Goal: Feedback & Contribution: Contribute content

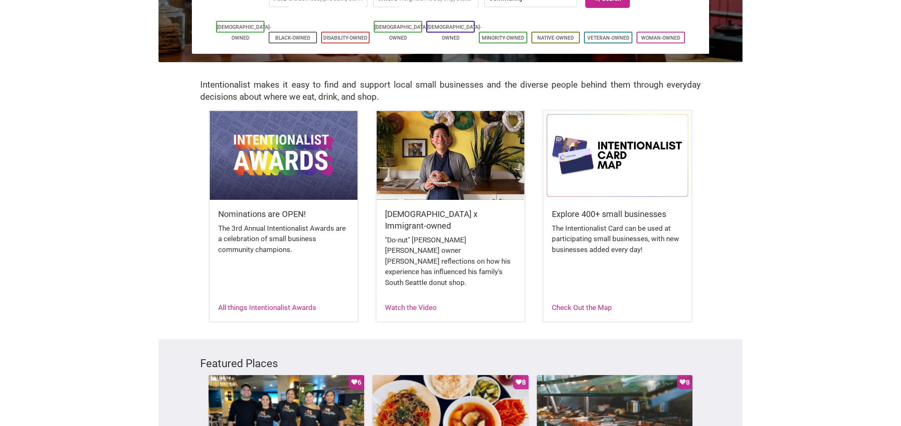
scroll to position [146, 0]
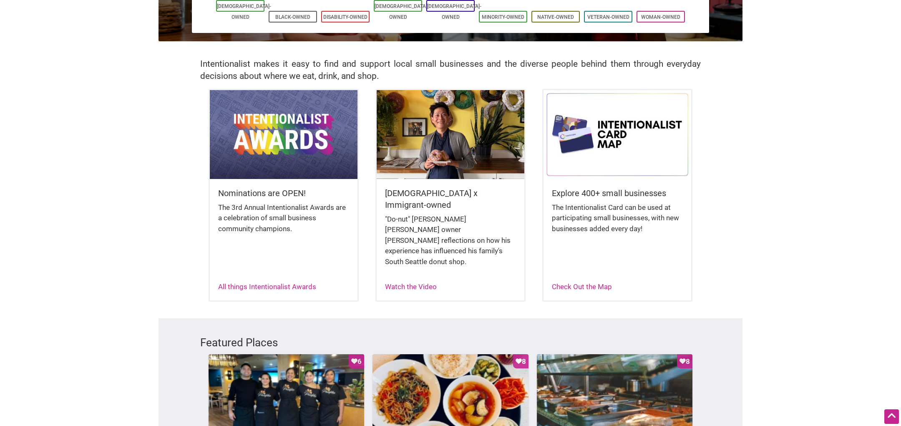
click at [246, 282] on div "All things Intentionalist Awards" at bounding box center [267, 287] width 98 height 11
click at [250, 283] on link "All things Intentionalist Awards" at bounding box center [267, 287] width 98 height 8
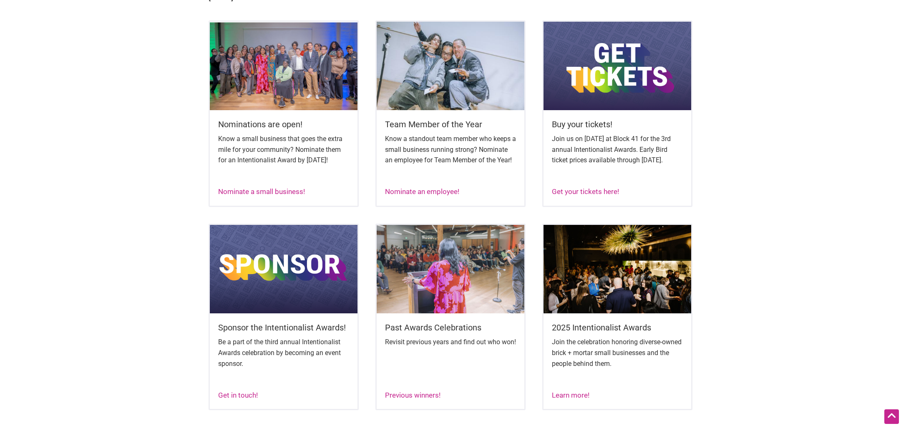
scroll to position [370, 0]
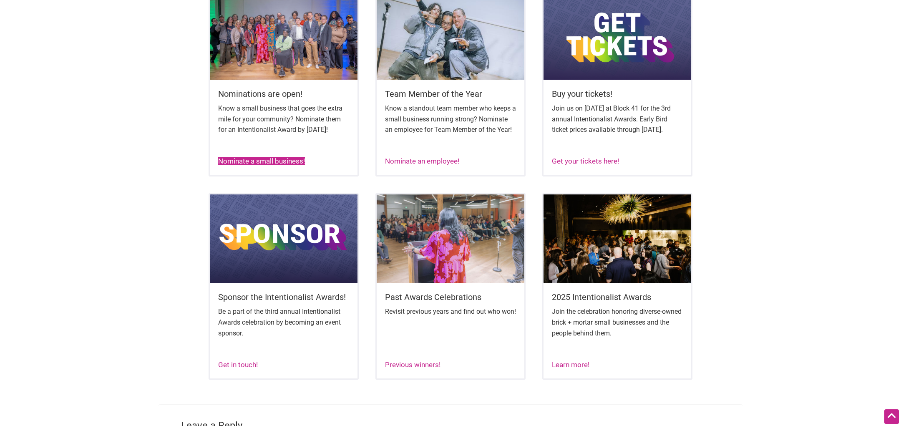
click at [262, 165] on link "Nominate a small business!" at bounding box center [261, 161] width 87 height 8
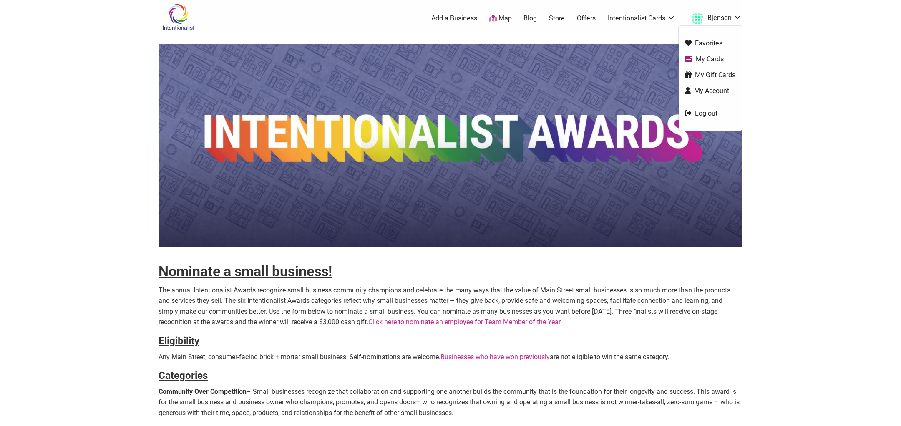
click at [729, 17] on link "Bjensen" at bounding box center [715, 18] width 54 height 15
click at [703, 44] on link "Favorites" at bounding box center [710, 43] width 50 height 10
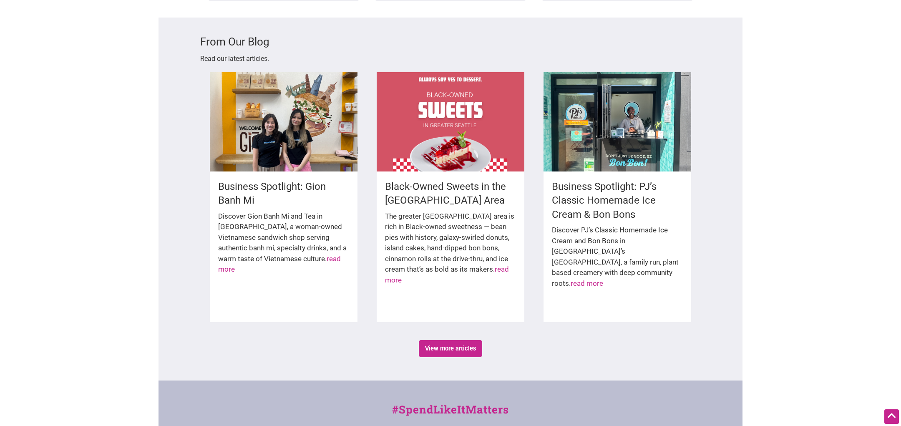
scroll to position [1168, 0]
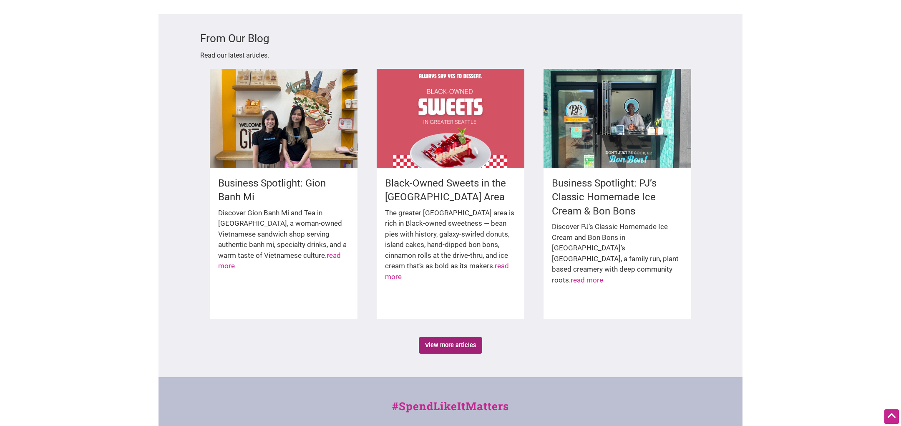
click at [454, 337] on link "View more articles" at bounding box center [451, 345] width 64 height 17
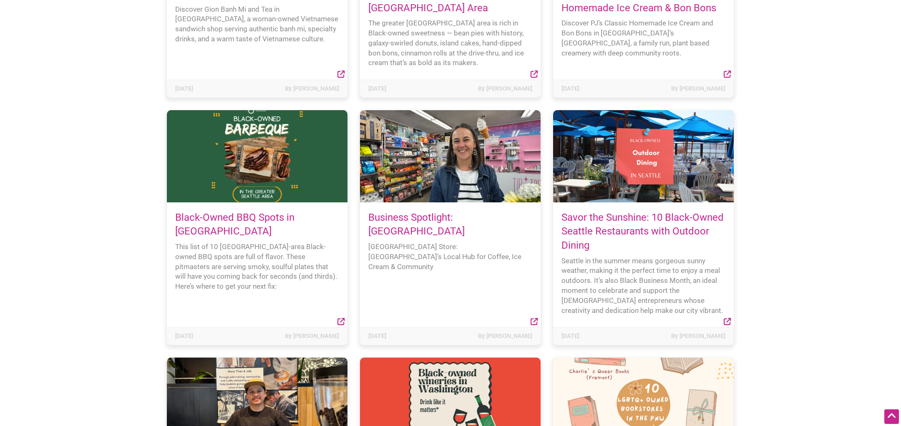
scroll to position [244, 0]
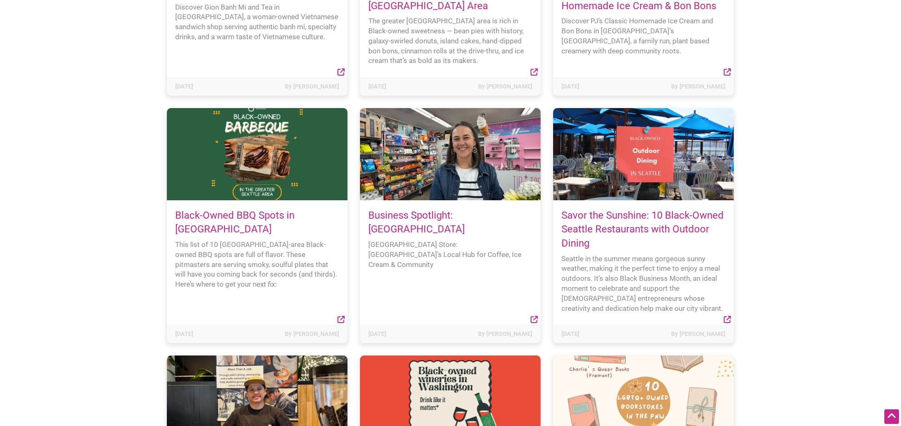
click at [607, 222] on h4 "Savor the Sunshine: 10 Black-Owned Seattle Restaurants with Outdoor Dining" at bounding box center [644, 230] width 164 height 42
click at [607, 219] on link "Savor the Sunshine: 10 Black-Owned Seattle Restaurants with Outdoor Dining" at bounding box center [643, 229] width 162 height 40
click at [648, 213] on link "Savor the Sunshine: 10 Black-Owned Seattle Restaurants with Outdoor Dining" at bounding box center [643, 229] width 162 height 40
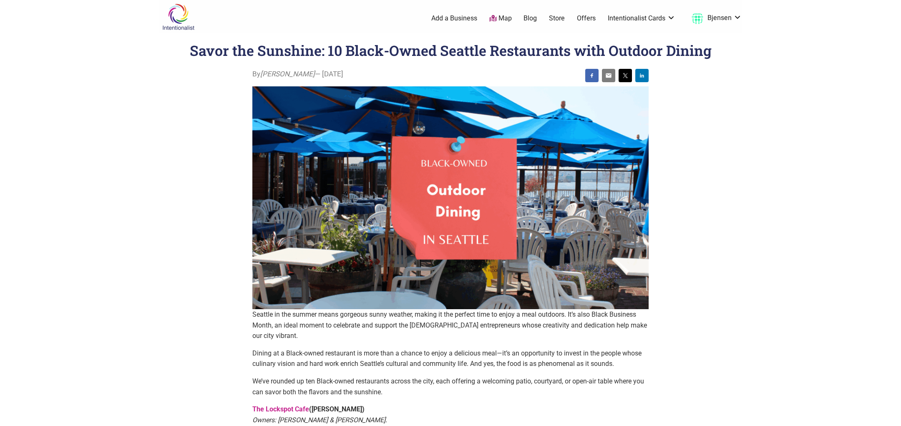
click at [533, 17] on link "Blog" at bounding box center [530, 18] width 13 height 9
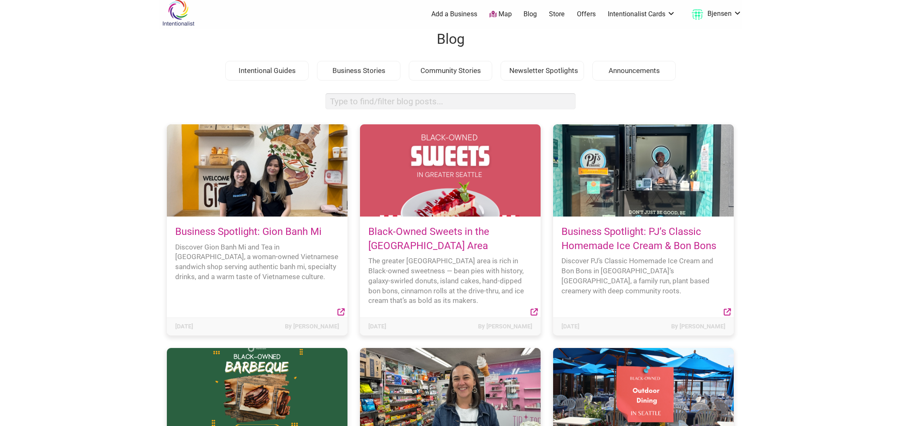
scroll to position [9, 0]
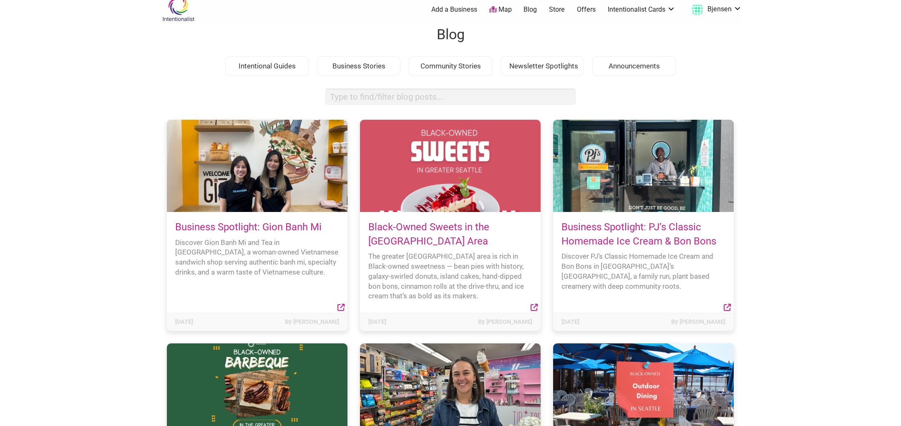
click at [532, 8] on link "Blog" at bounding box center [530, 9] width 13 height 9
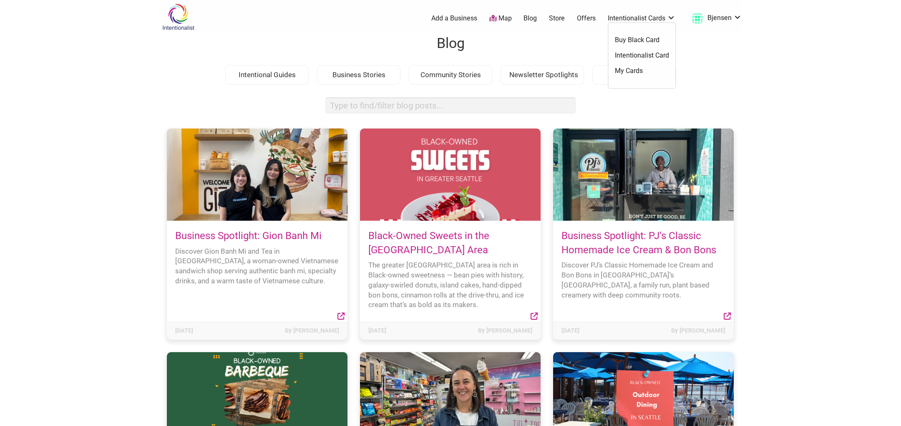
click at [578, 17] on link "Offers" at bounding box center [586, 18] width 19 height 9
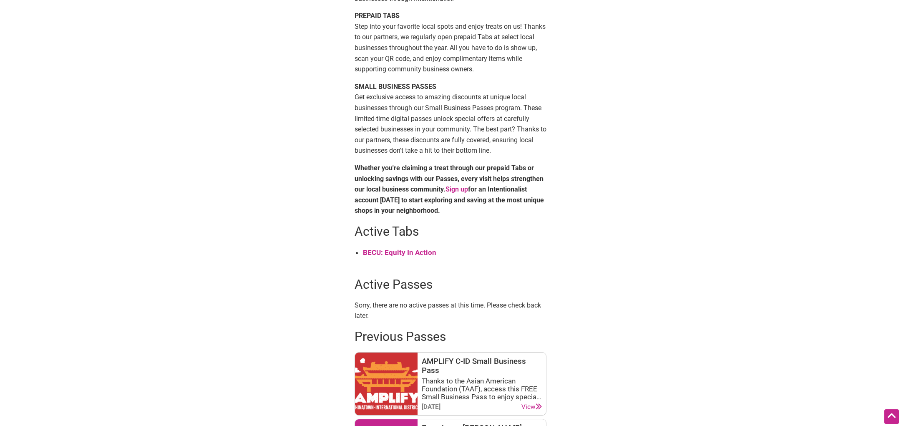
scroll to position [174, 0]
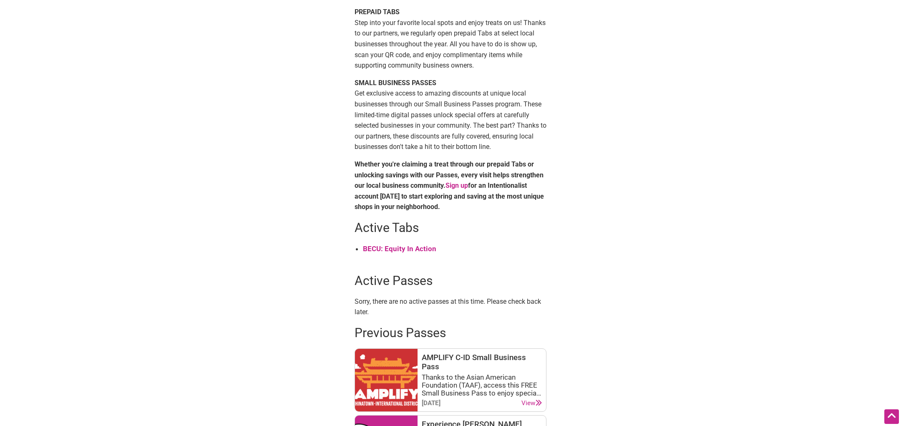
click at [390, 245] on strong "BECU: Equity In Action" at bounding box center [399, 249] width 73 height 8
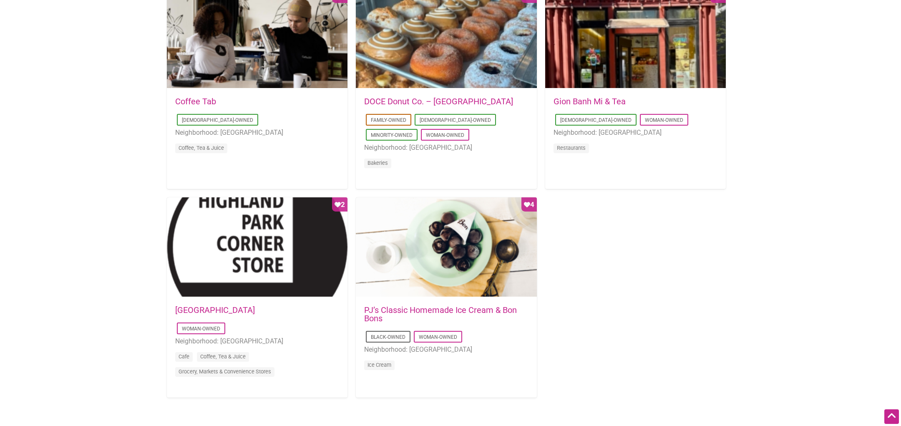
scroll to position [669, 0]
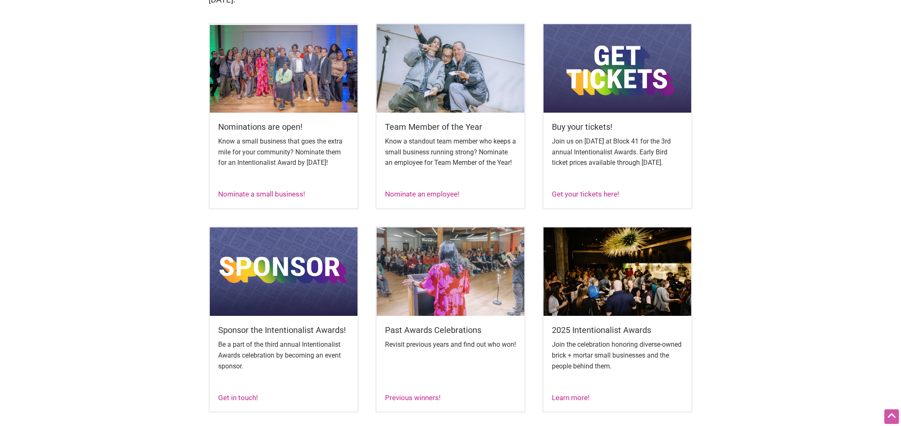
scroll to position [338, 0]
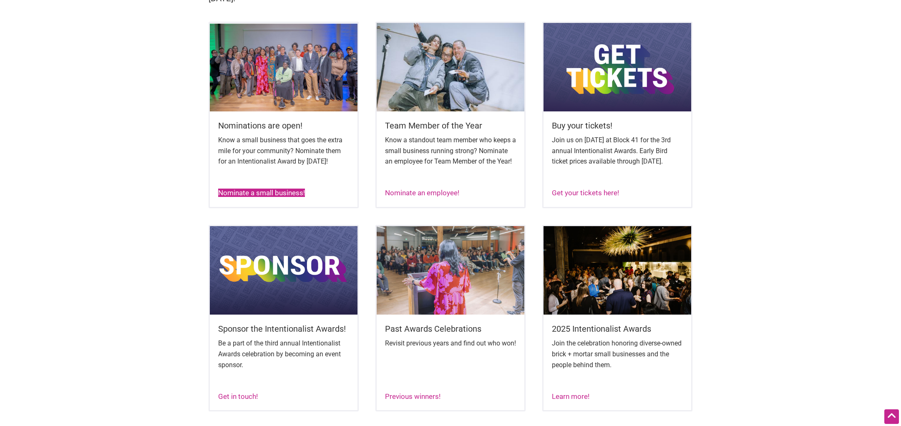
click at [268, 197] on link "Nominate a small business!" at bounding box center [261, 193] width 87 height 8
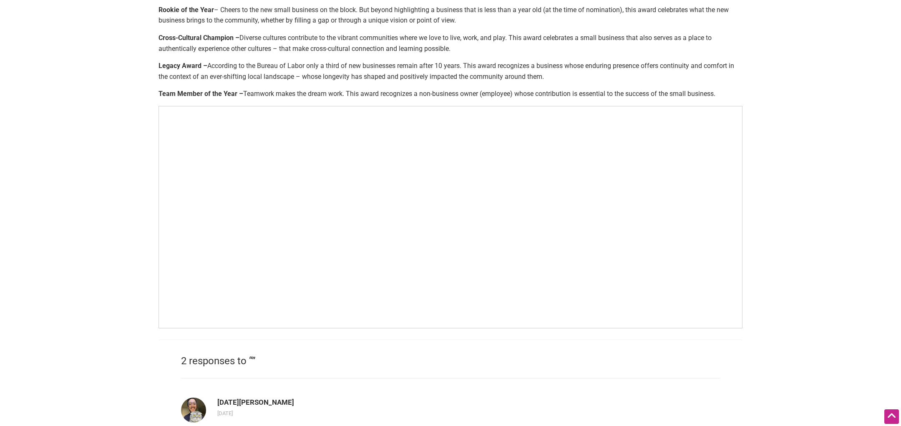
scroll to position [449, 0]
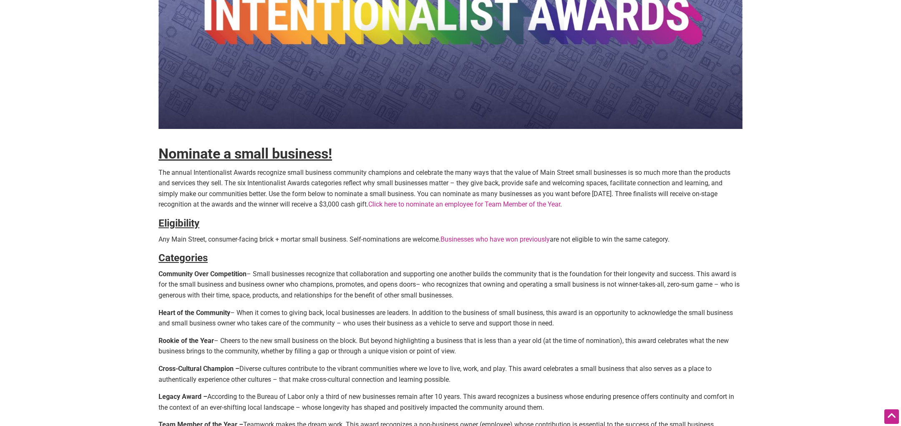
scroll to position [124, 0]
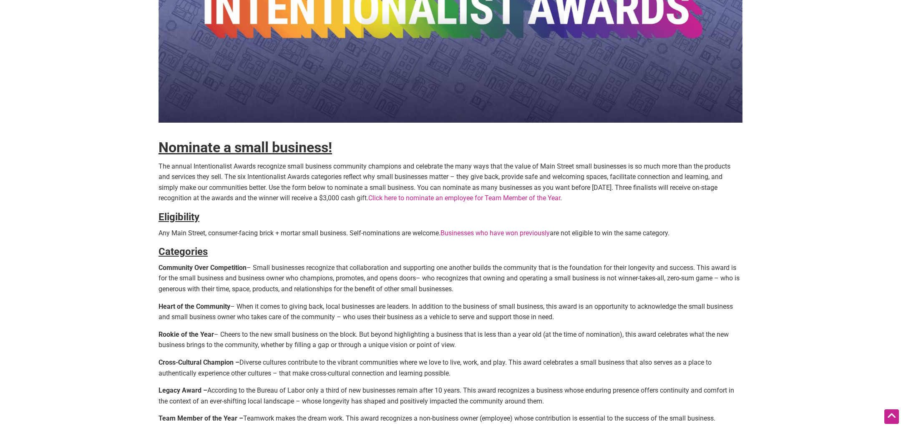
click at [509, 230] on link "Businesses who have won previously" at bounding box center [495, 233] width 109 height 8
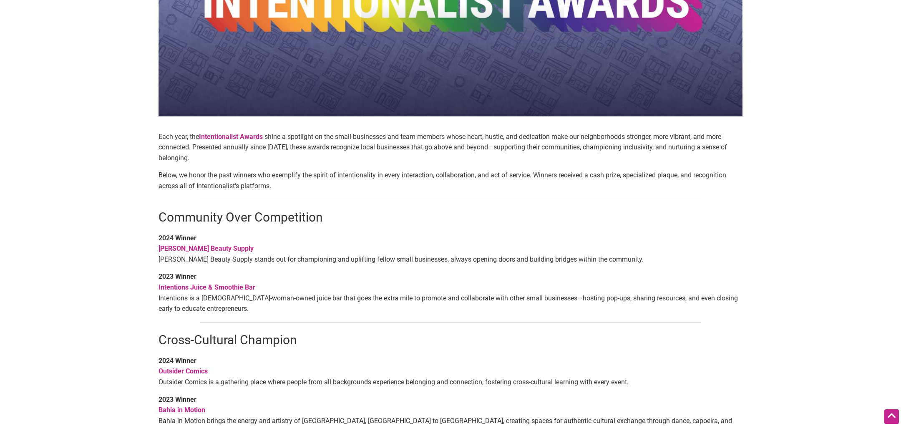
scroll to position [164, 0]
